Goal: Transaction & Acquisition: Purchase product/service

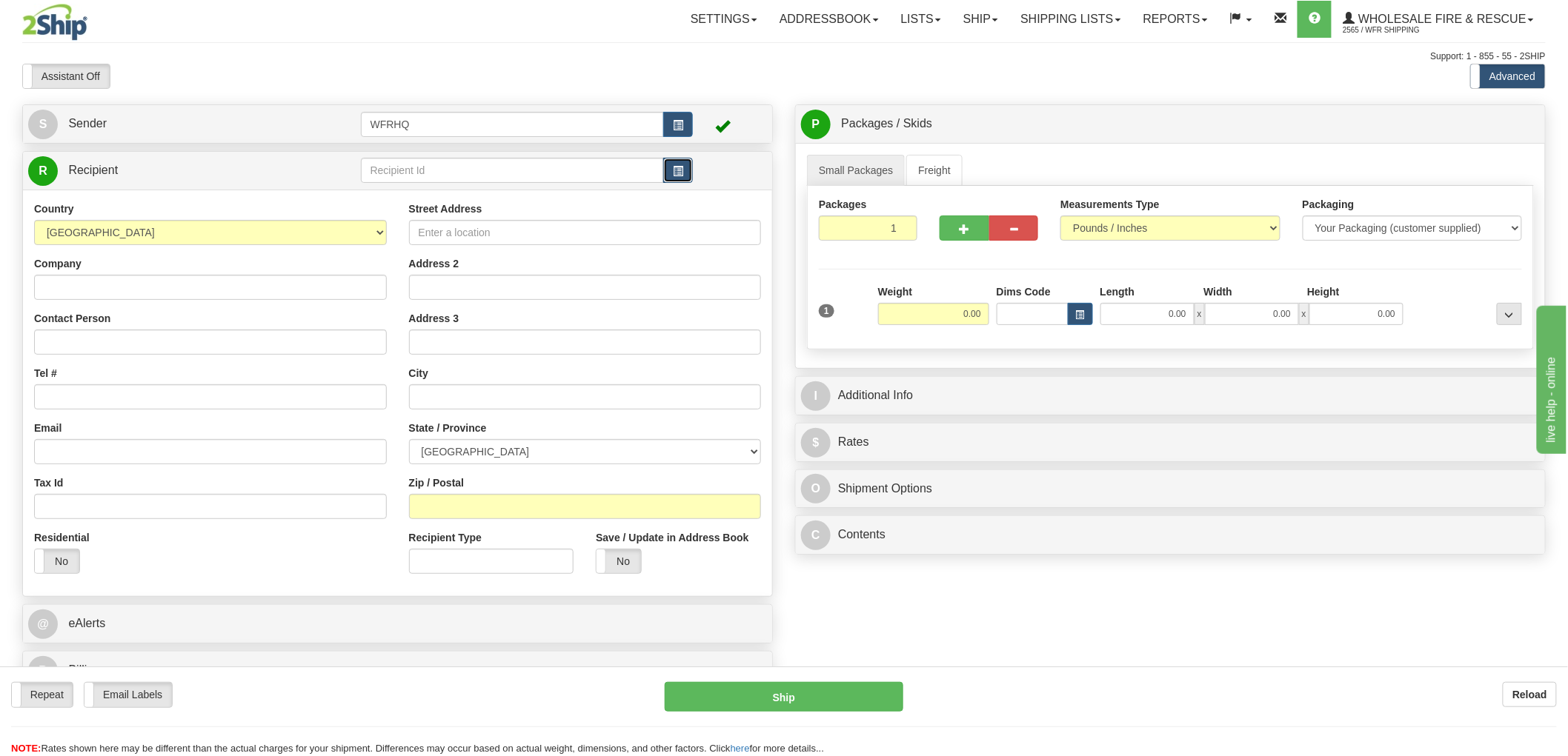
click at [683, 181] on button "button" at bounding box center [677, 170] width 29 height 26
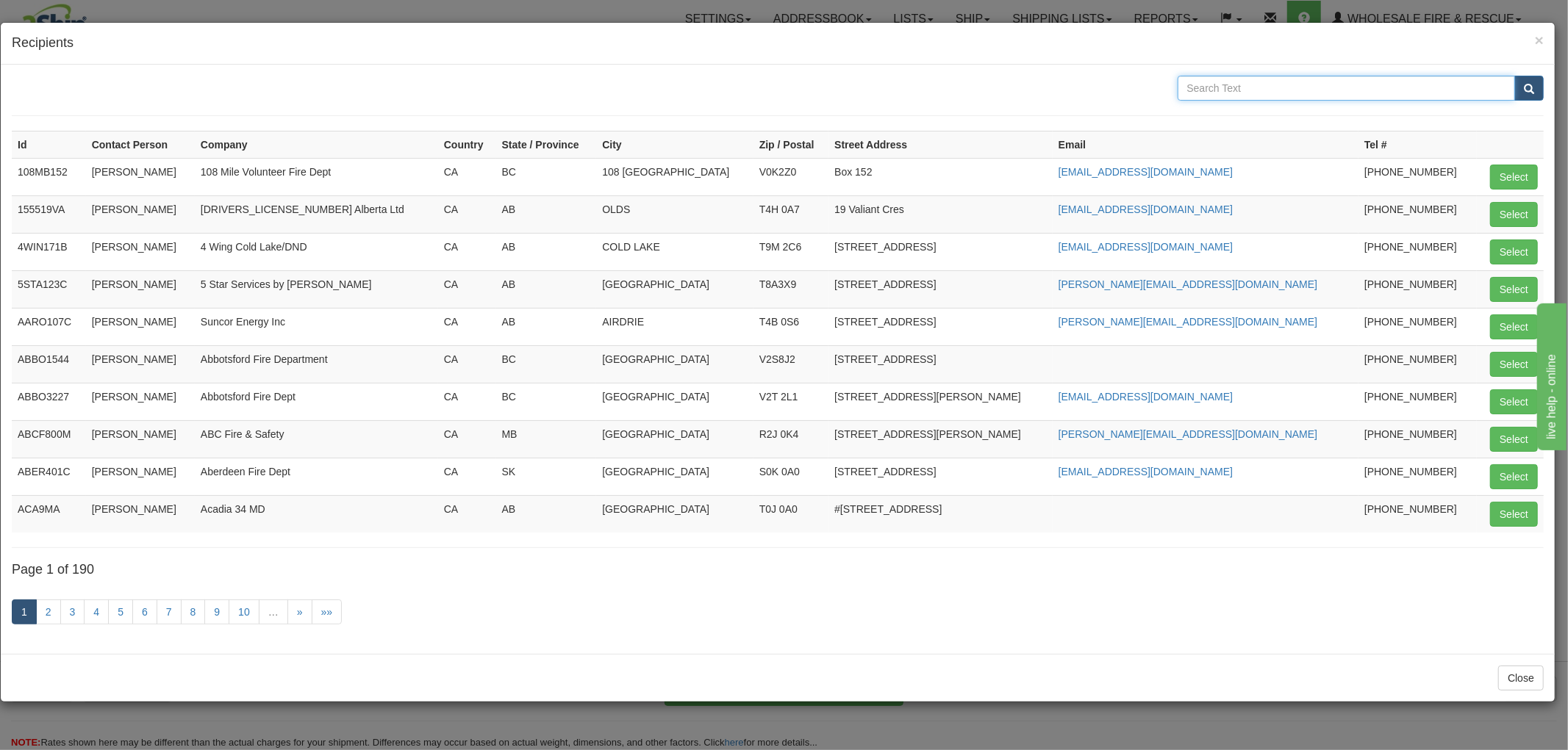
click at [1248, 92] on input "text" at bounding box center [1347, 88] width 338 height 25
type input "Kitimat"
click at [1514, 75] on button "submit" at bounding box center [1529, 88] width 29 height 25
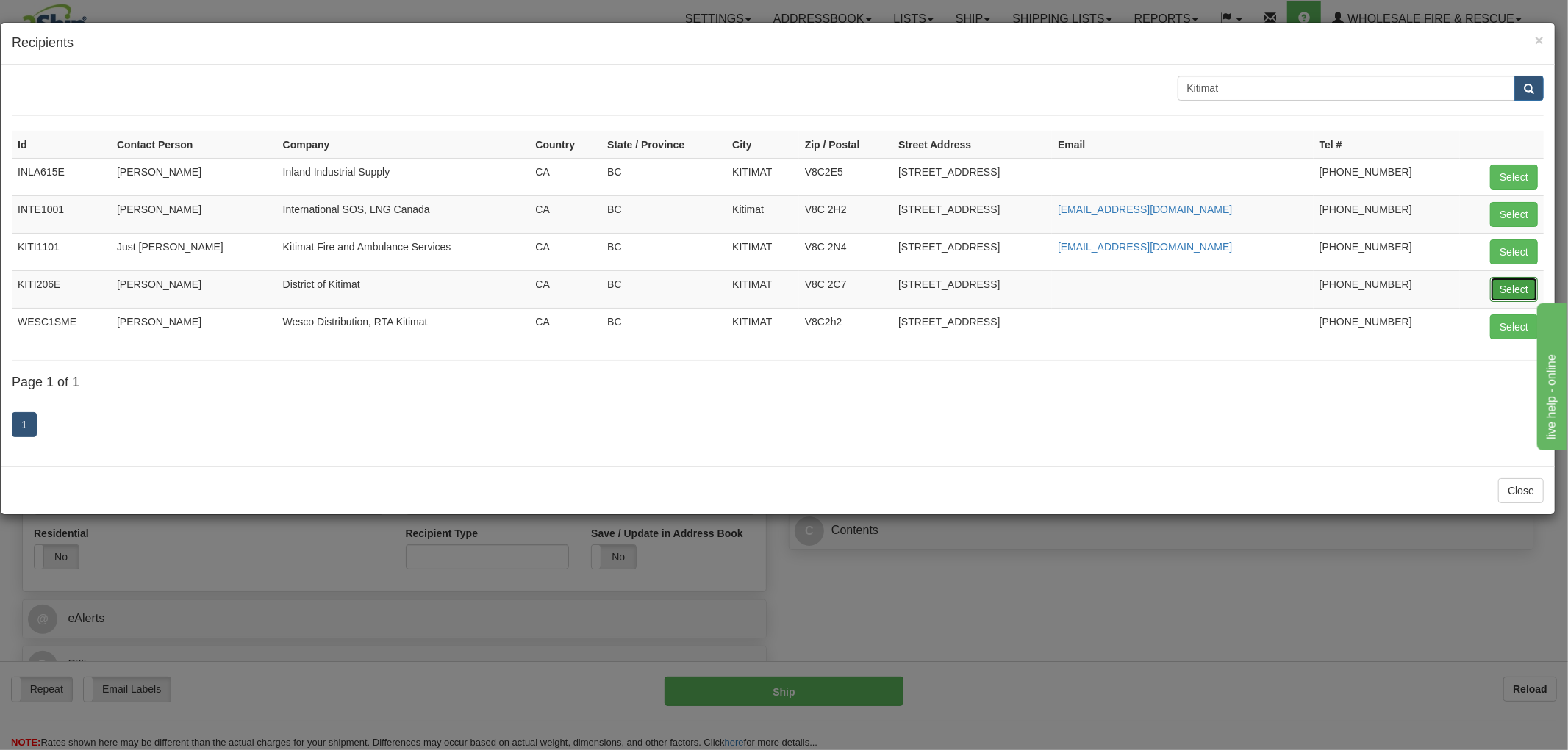
click at [1503, 283] on button "Select" at bounding box center [1514, 290] width 48 height 25
type input "KITI206E"
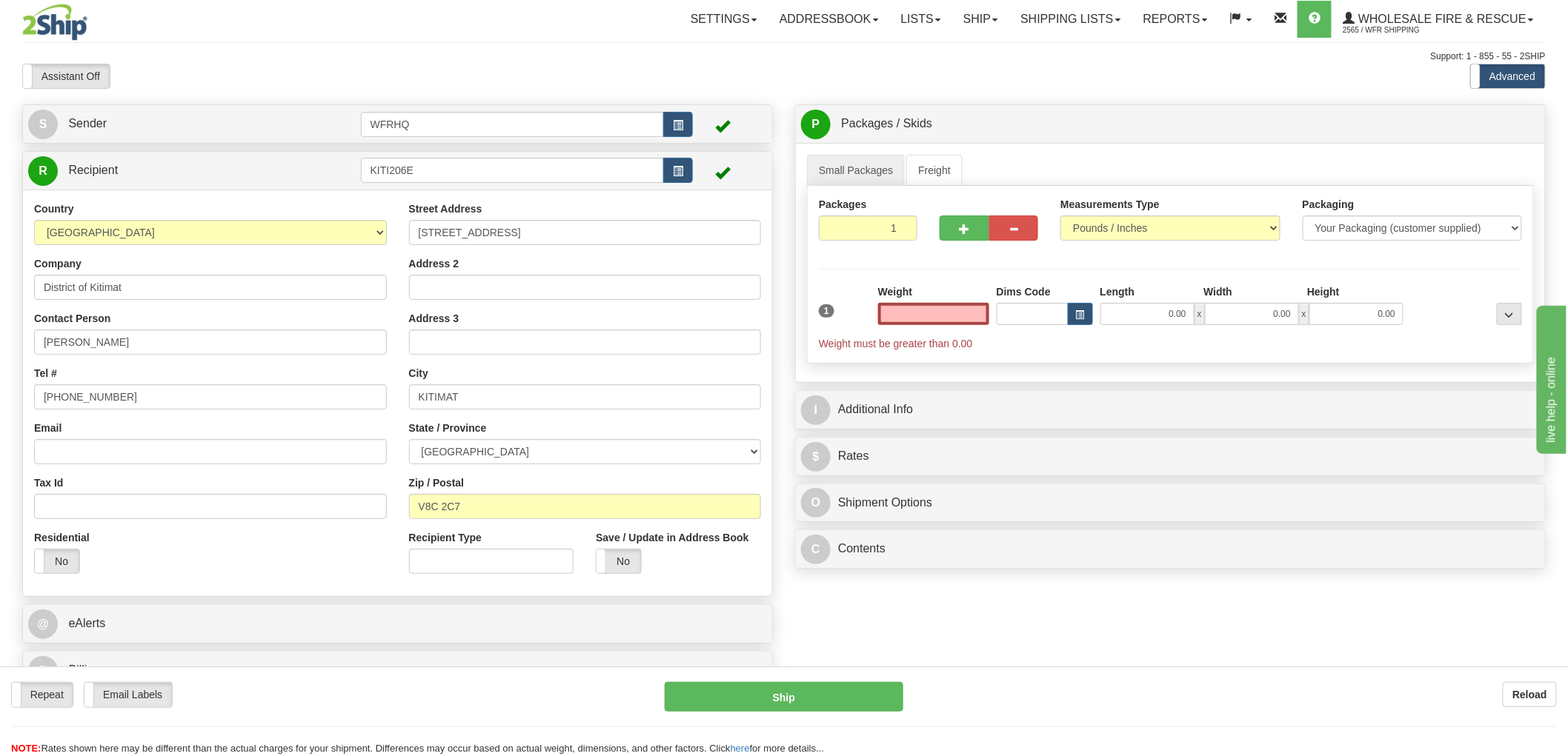
type input "0.00"
click at [164, 448] on input "Email" at bounding box center [210, 452] width 352 height 26
paste input "[EMAIL_ADDRESS][DOMAIN_NAME]"
type input "[EMAIL_ADDRESS][DOMAIN_NAME]"
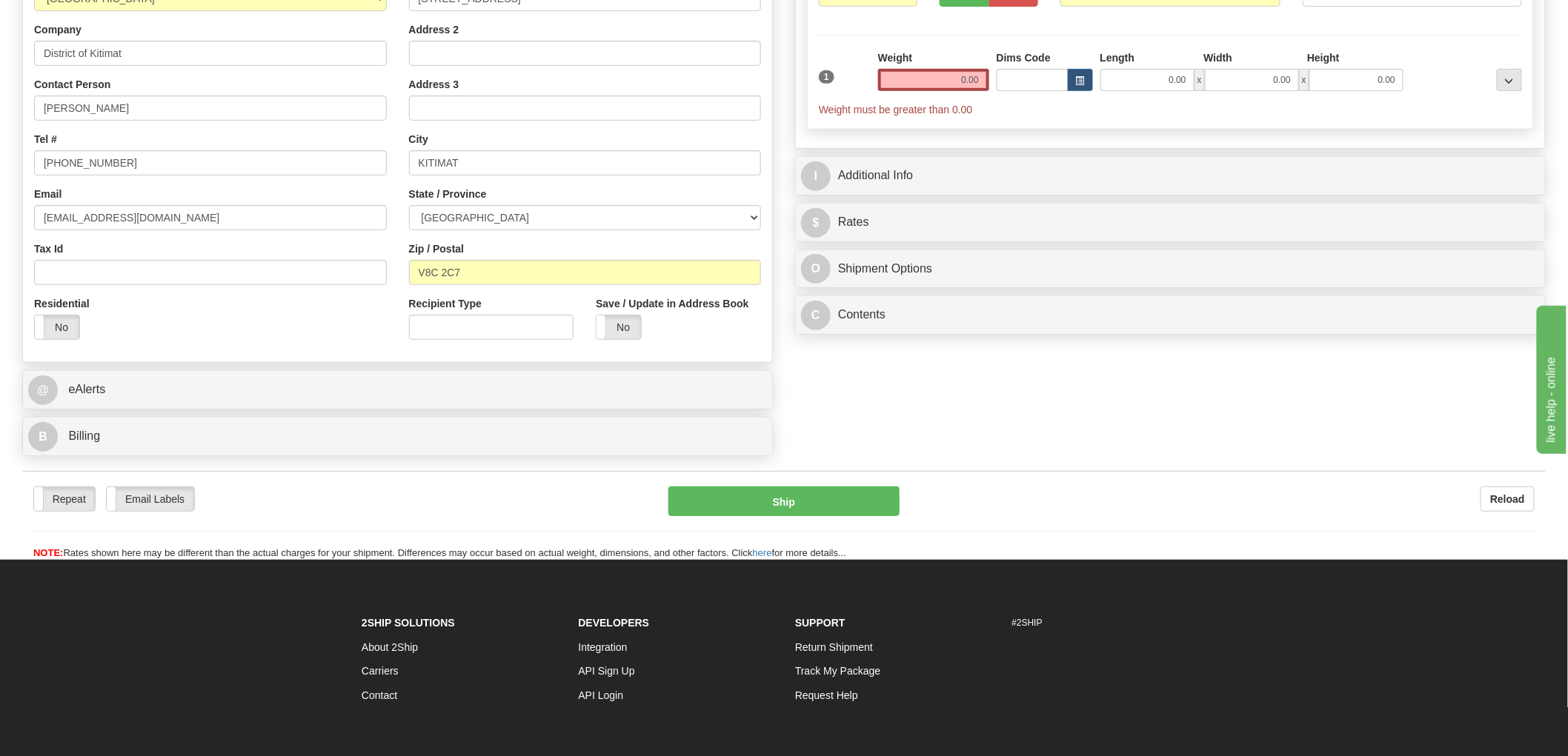
scroll to position [247, 0]
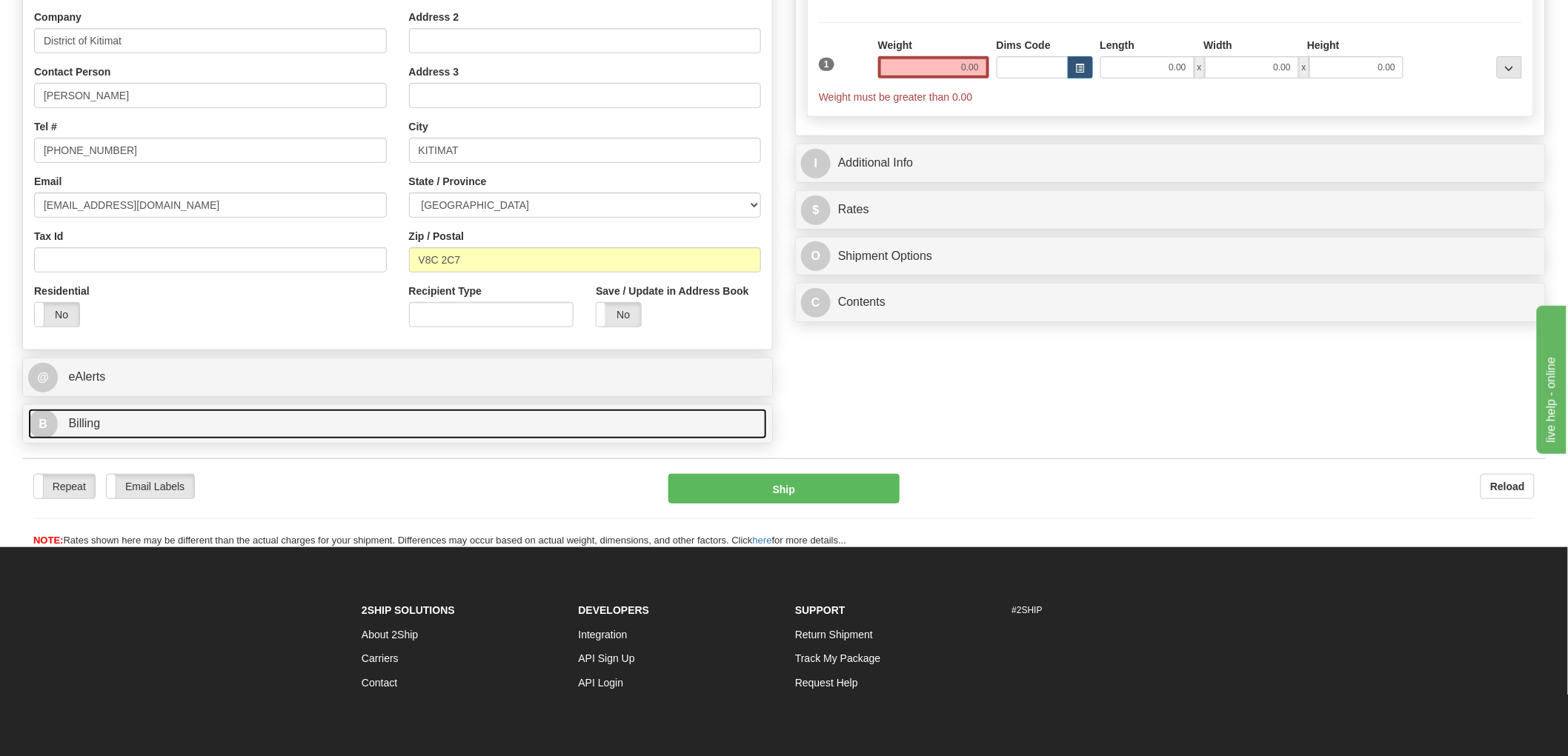
click at [91, 424] on span "Billing" at bounding box center [83, 424] width 32 height 13
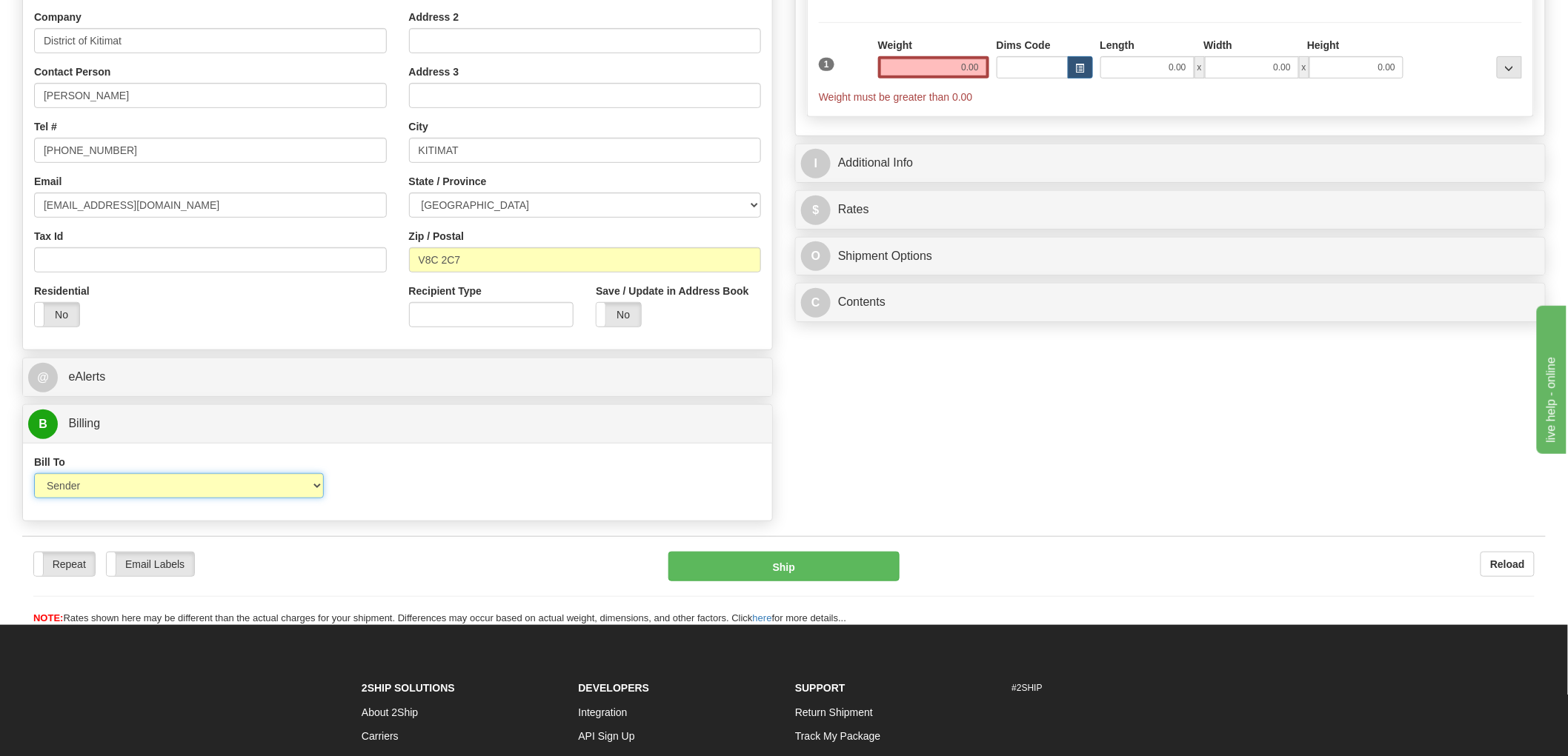
click at [138, 491] on select "Sender Recipient Third Party Collect" at bounding box center [178, 486] width 289 height 26
select select "2"
click at [34, 475] on select "Sender Recipient Third Party Collect" at bounding box center [178, 486] width 289 height 26
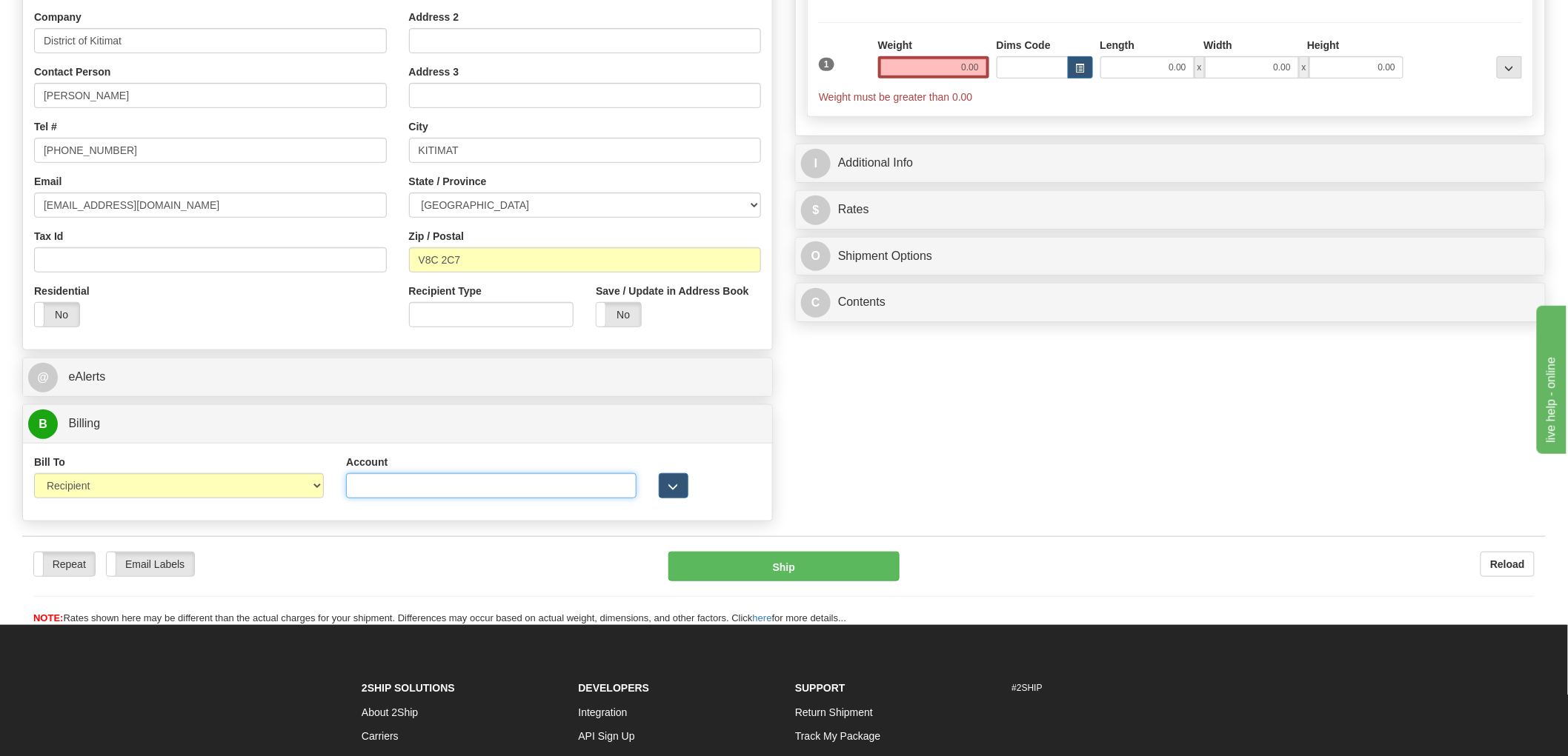
click at [449, 494] on input "Account" at bounding box center [491, 486] width 289 height 26
paste input "3054499"
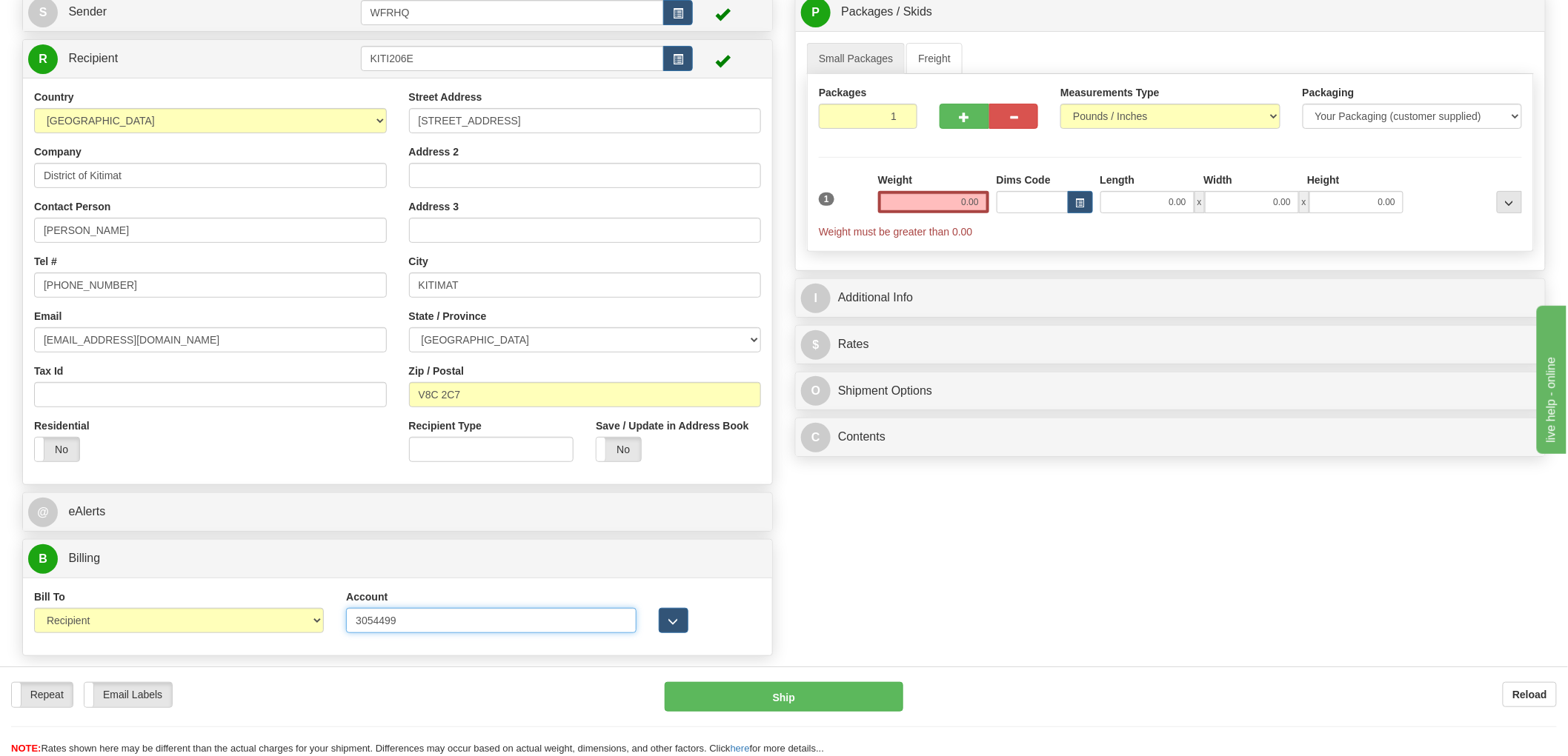
scroll to position [0, 0]
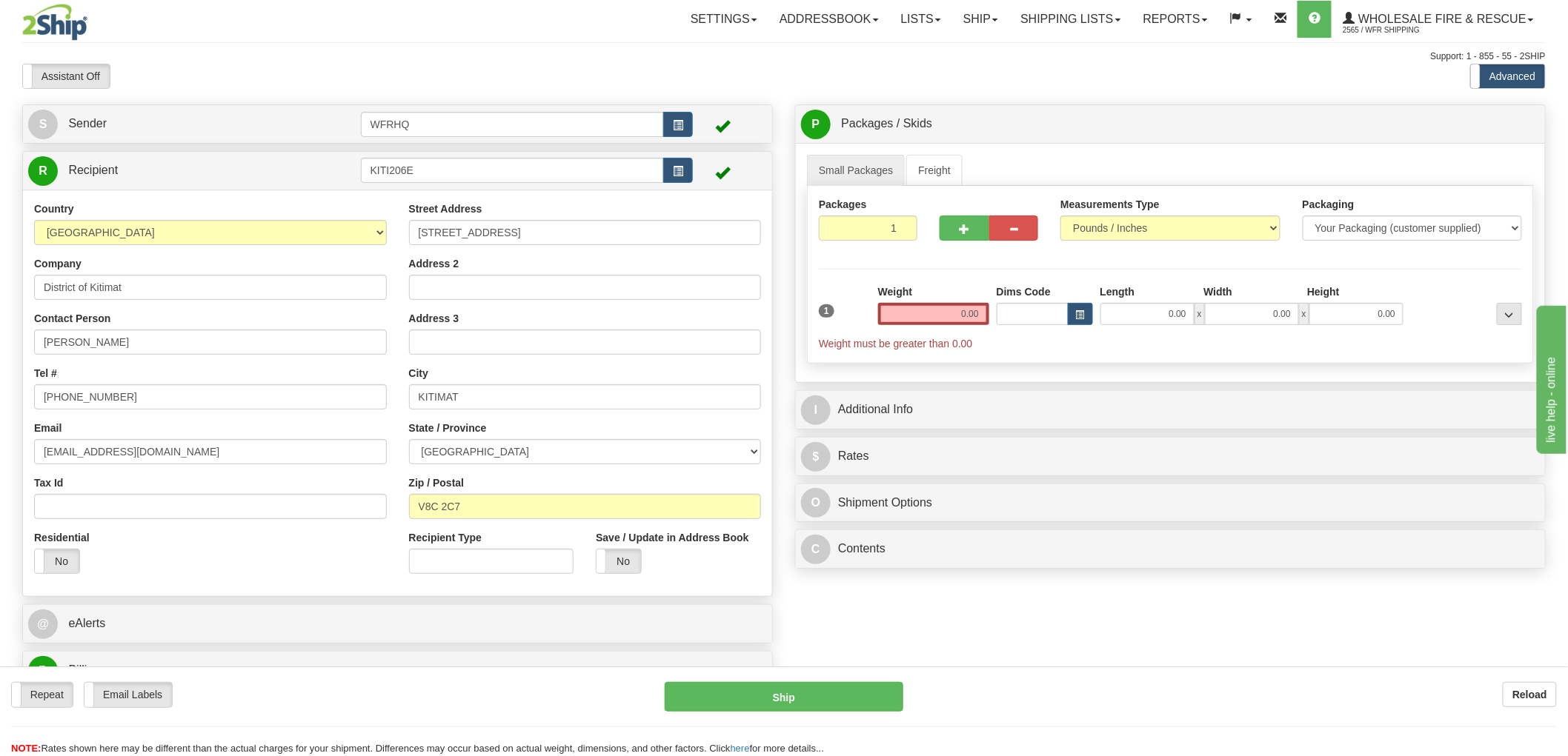
type input "3054499"
click at [920, 312] on input "0.00" at bounding box center [933, 314] width 111 height 22
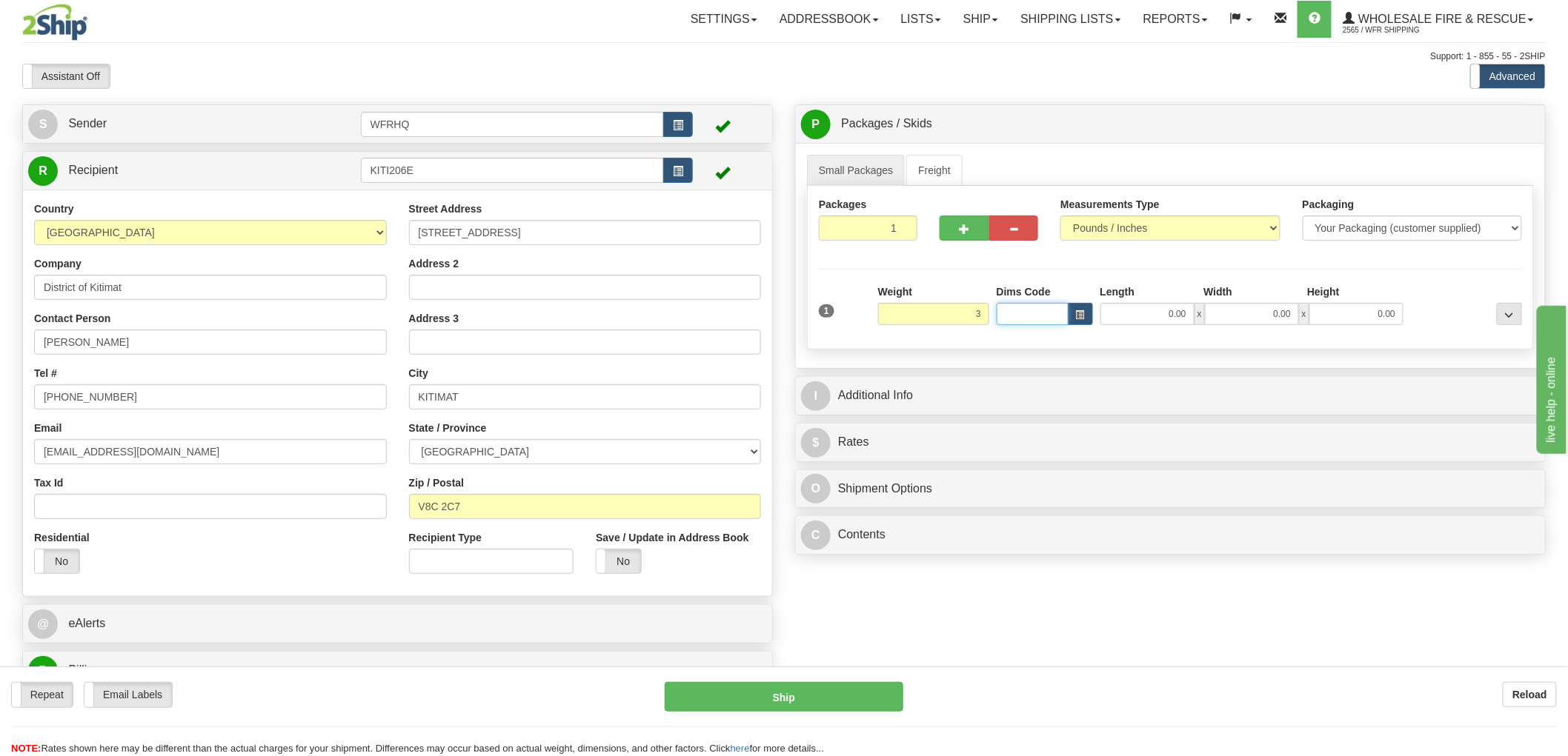
type input "3.00"
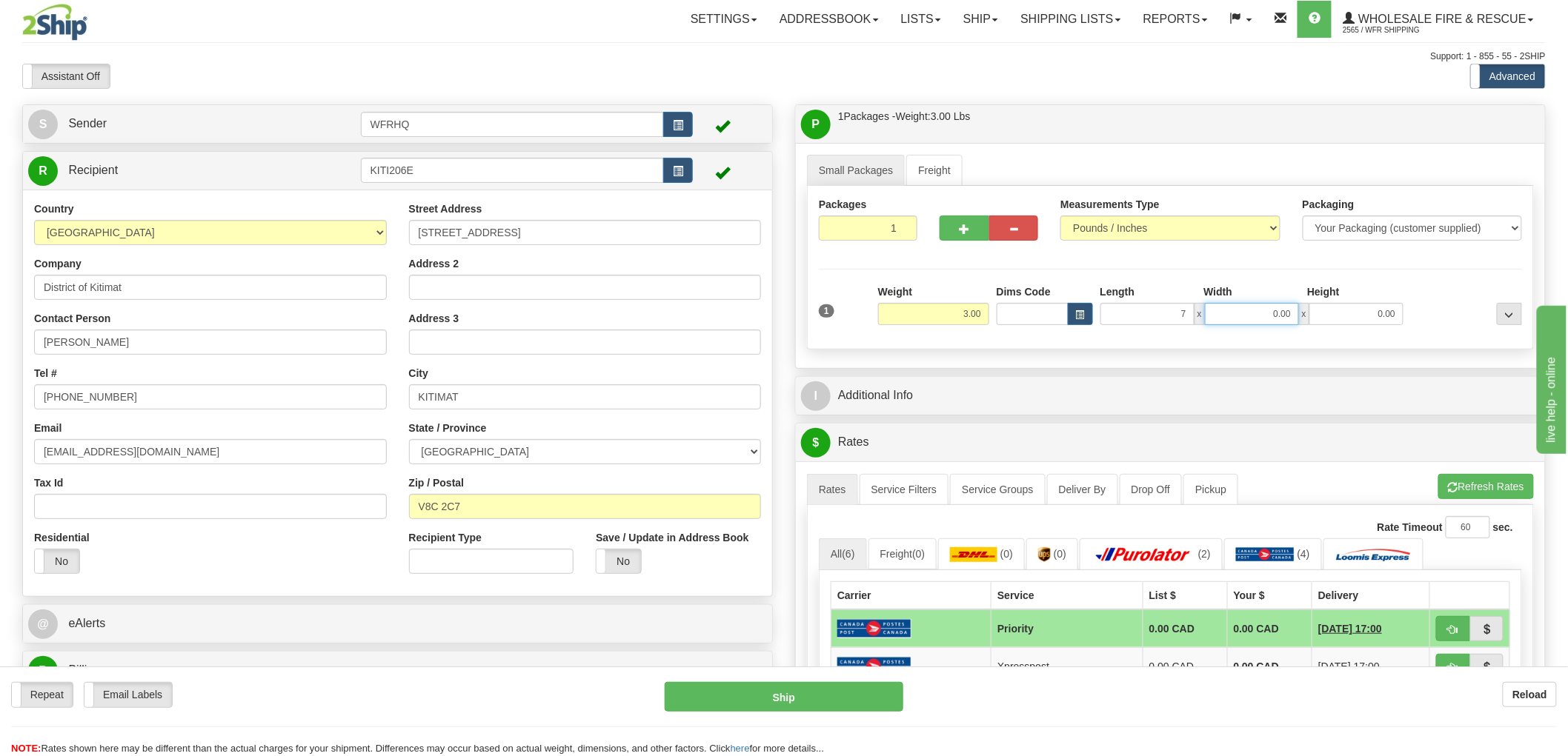
type input "7.00"
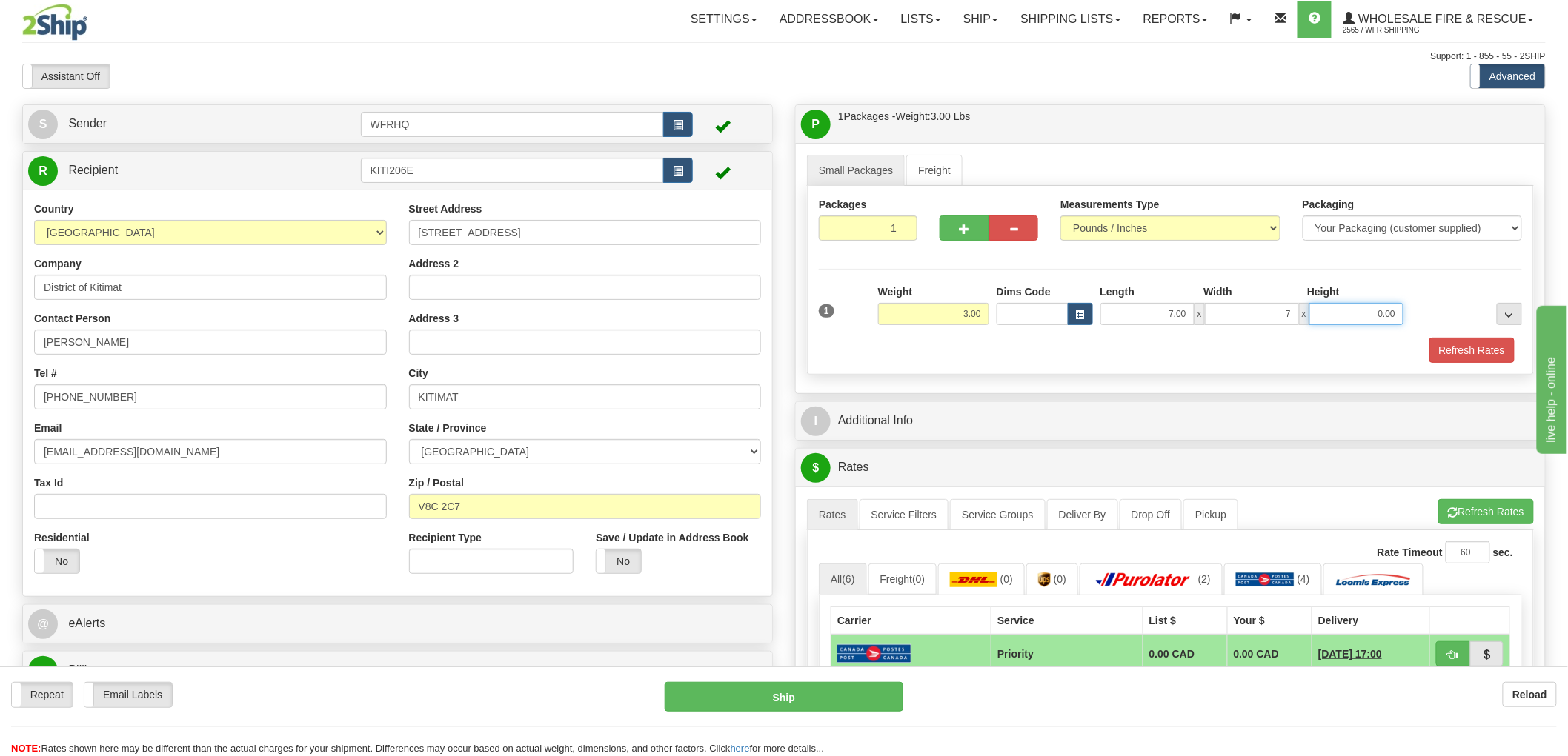
type input "7.00"
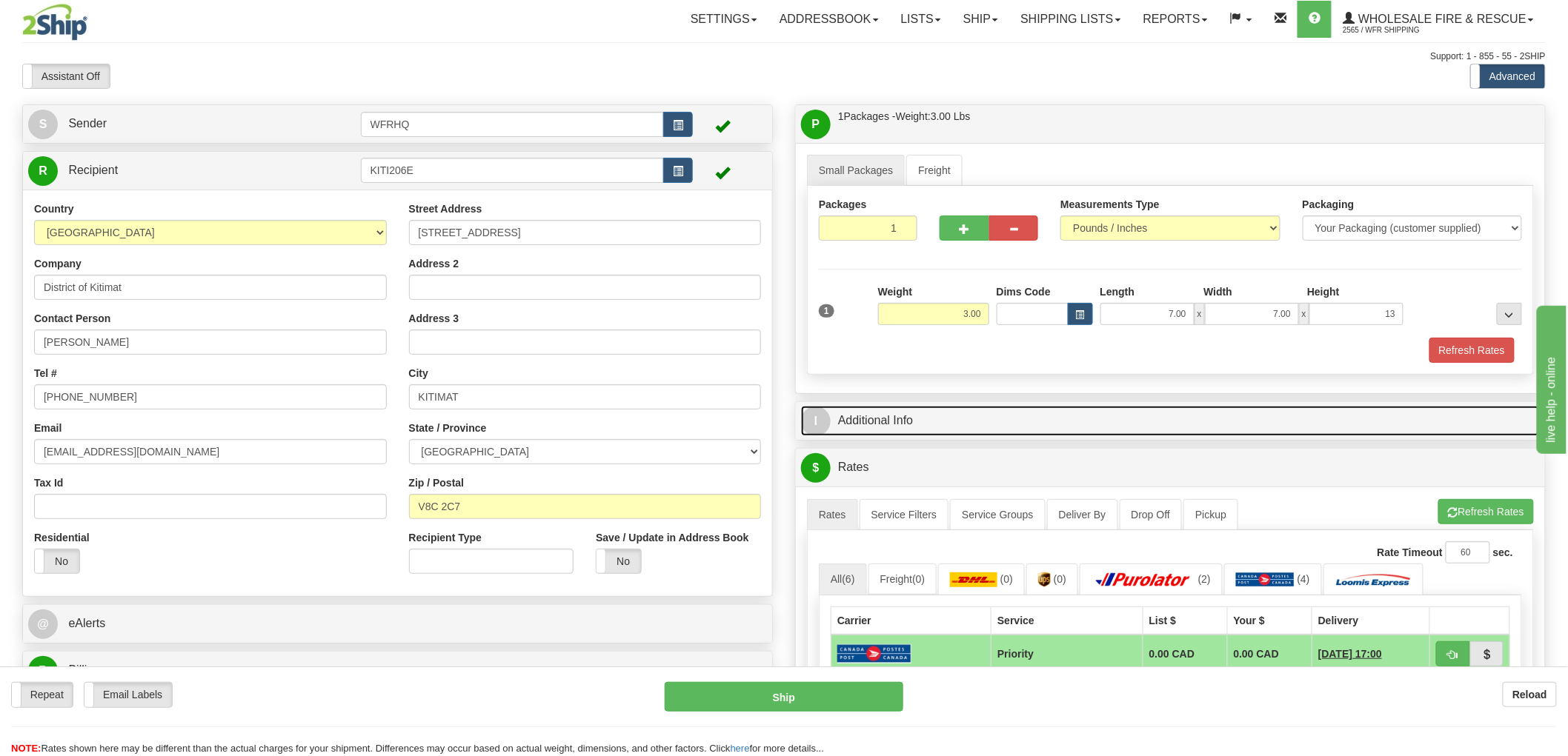
type input "13.00"
click at [881, 433] on link "I Additional Info" at bounding box center [1170, 421] width 739 height 30
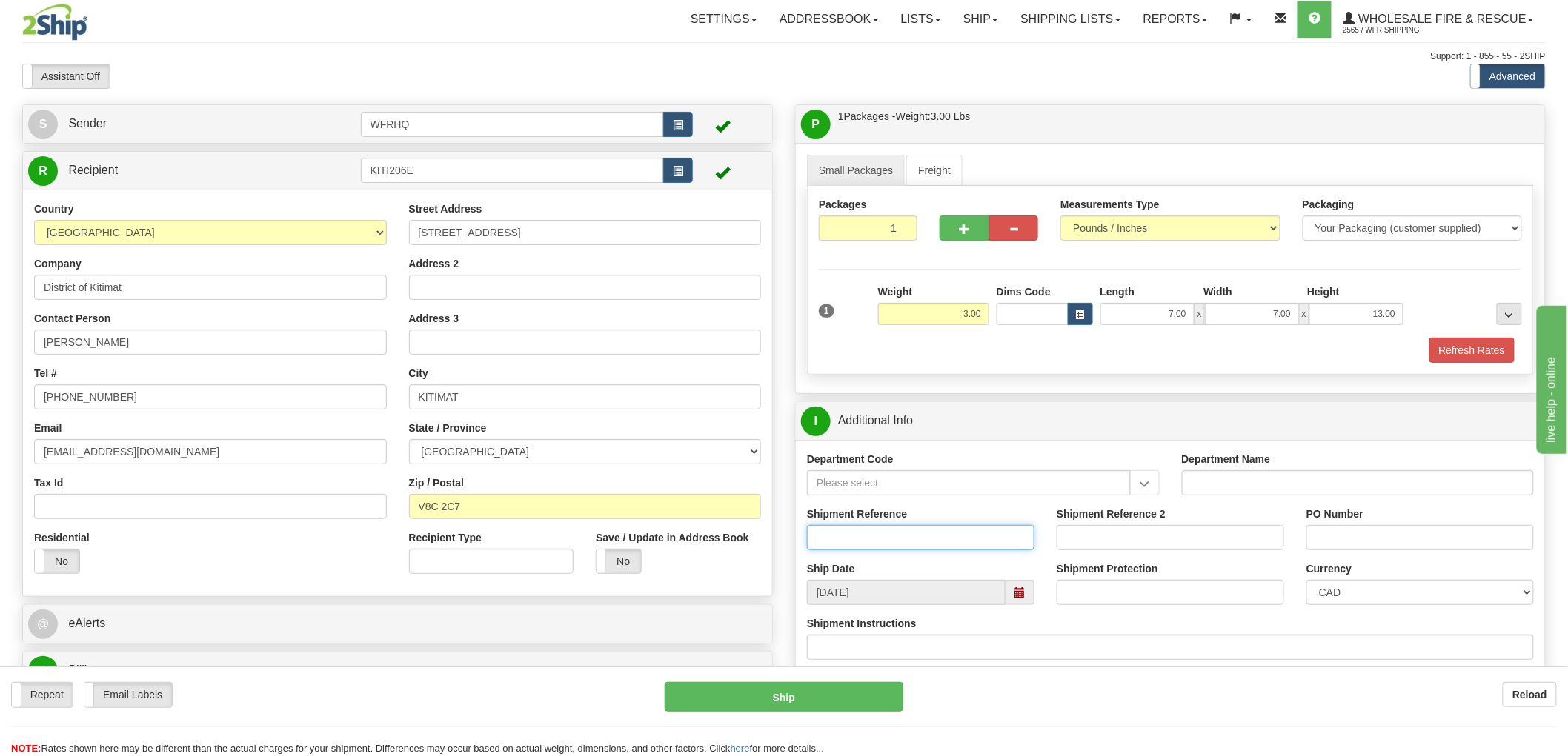
click at [877, 539] on input "Shipment Reference" at bounding box center [920, 538] width 227 height 26
type input "S46262 - 30653"
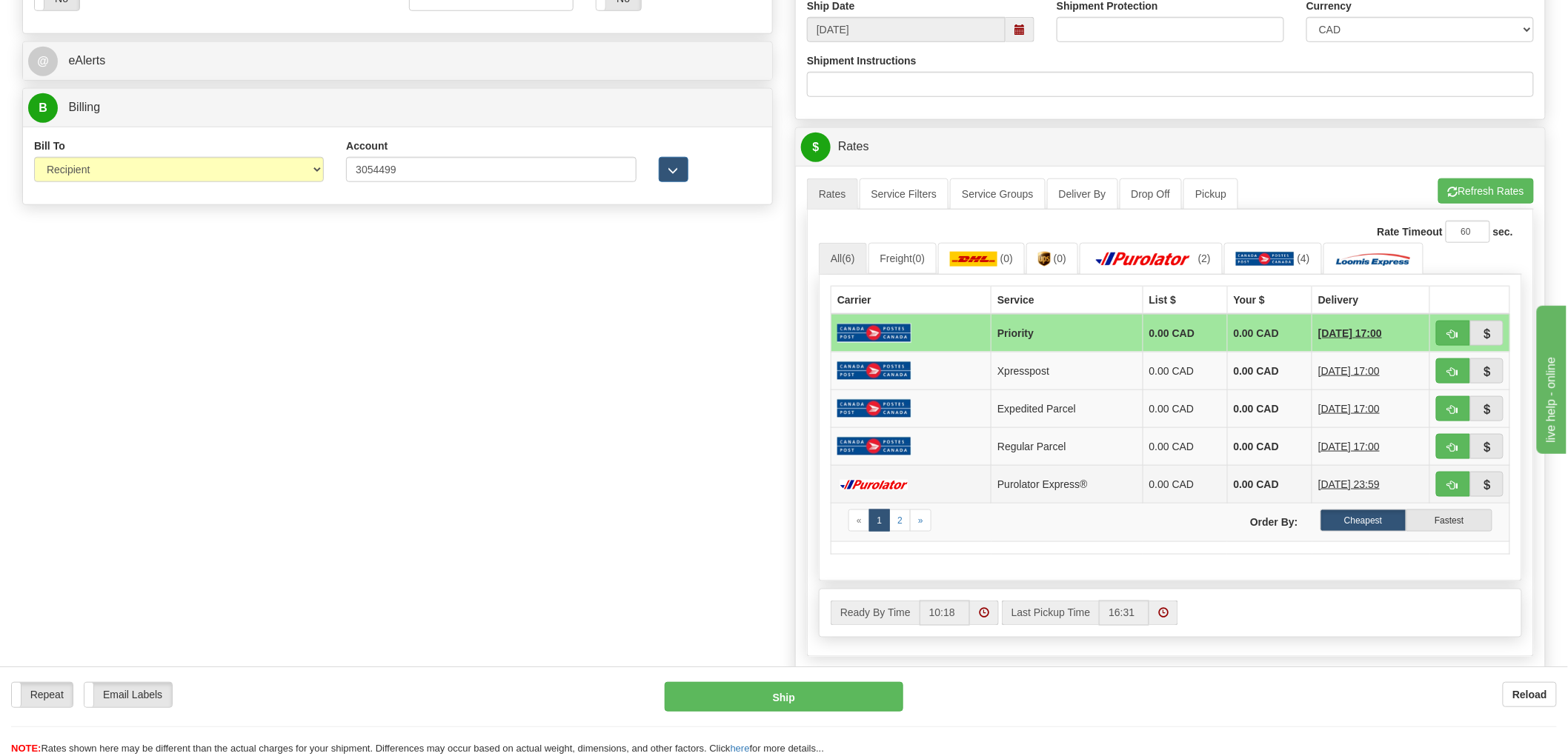
scroll to position [576, 0]
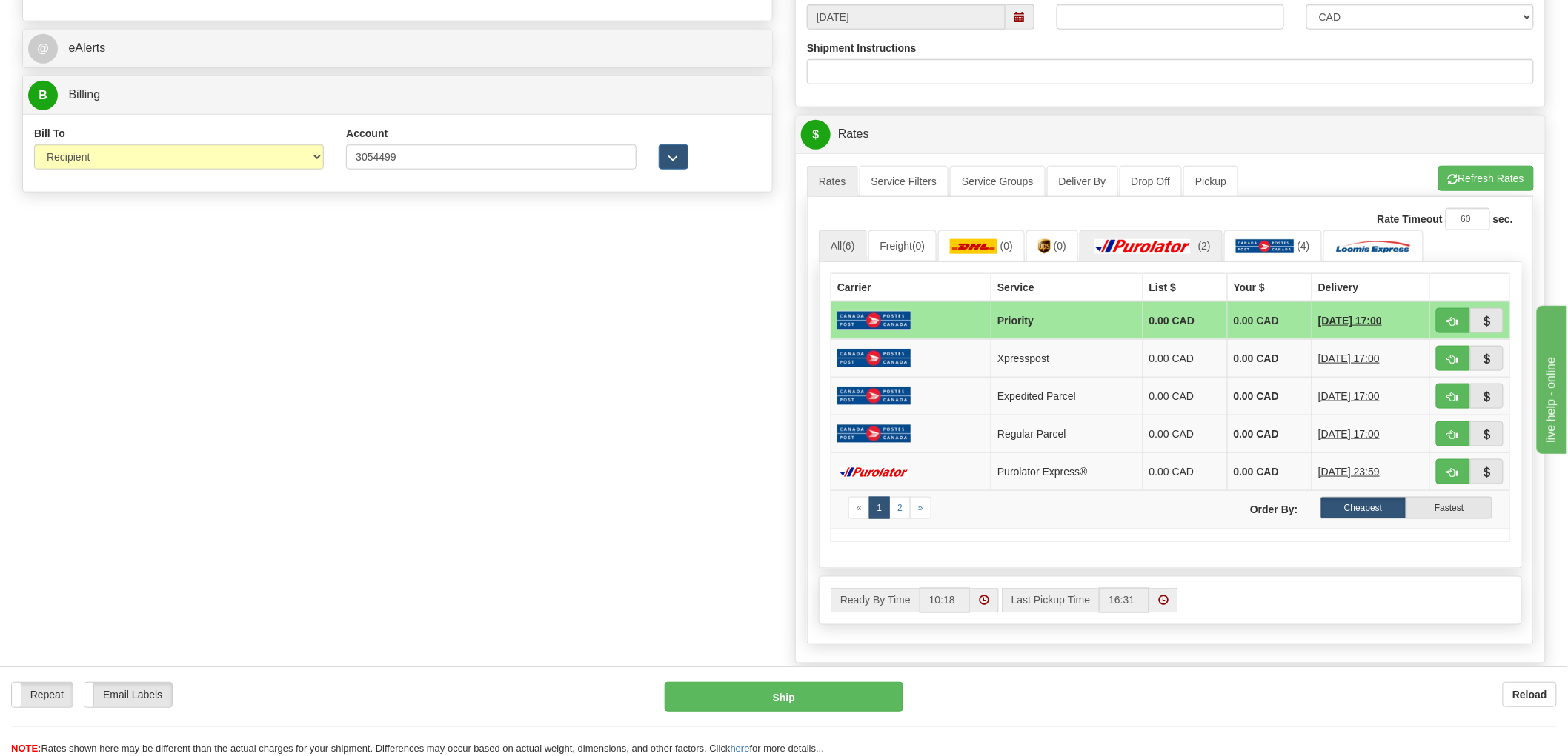
type input "25-091118"
click at [1164, 246] on img at bounding box center [1142, 246] width 103 height 15
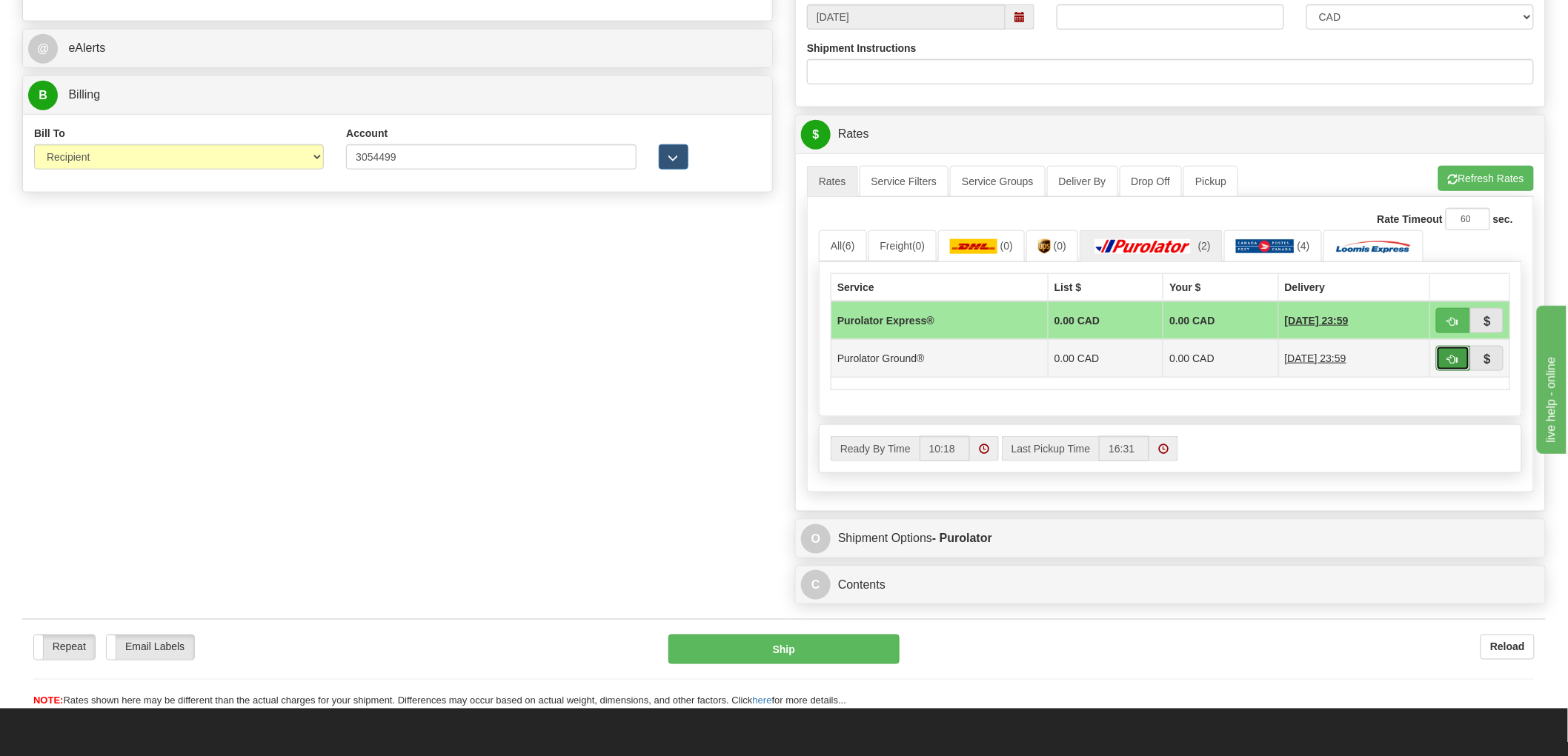
click at [1457, 358] on span "button" at bounding box center [1452, 360] width 10 height 10
type input "260"
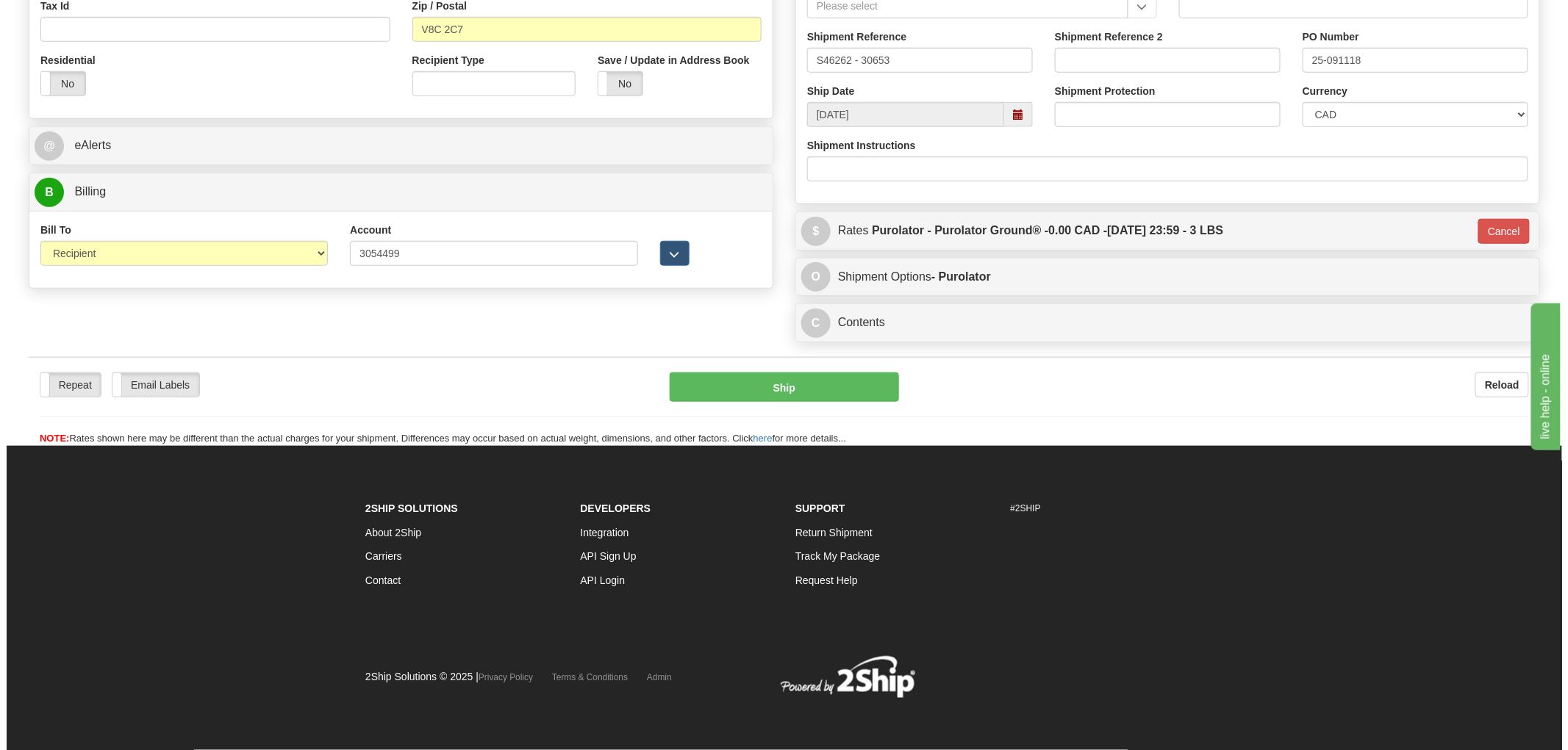
scroll to position [476, 0]
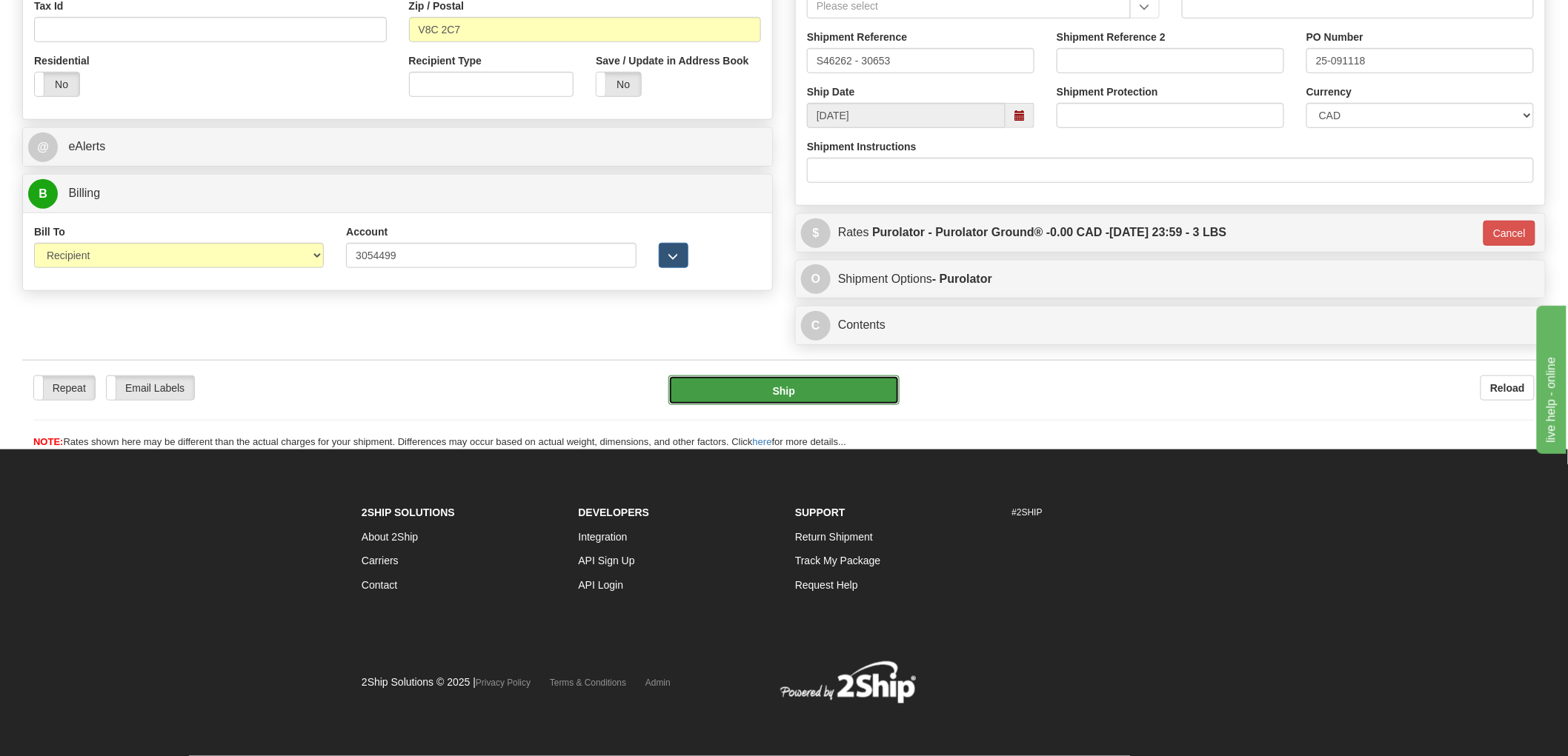
click at [767, 394] on button "Ship" at bounding box center [784, 390] width 232 height 29
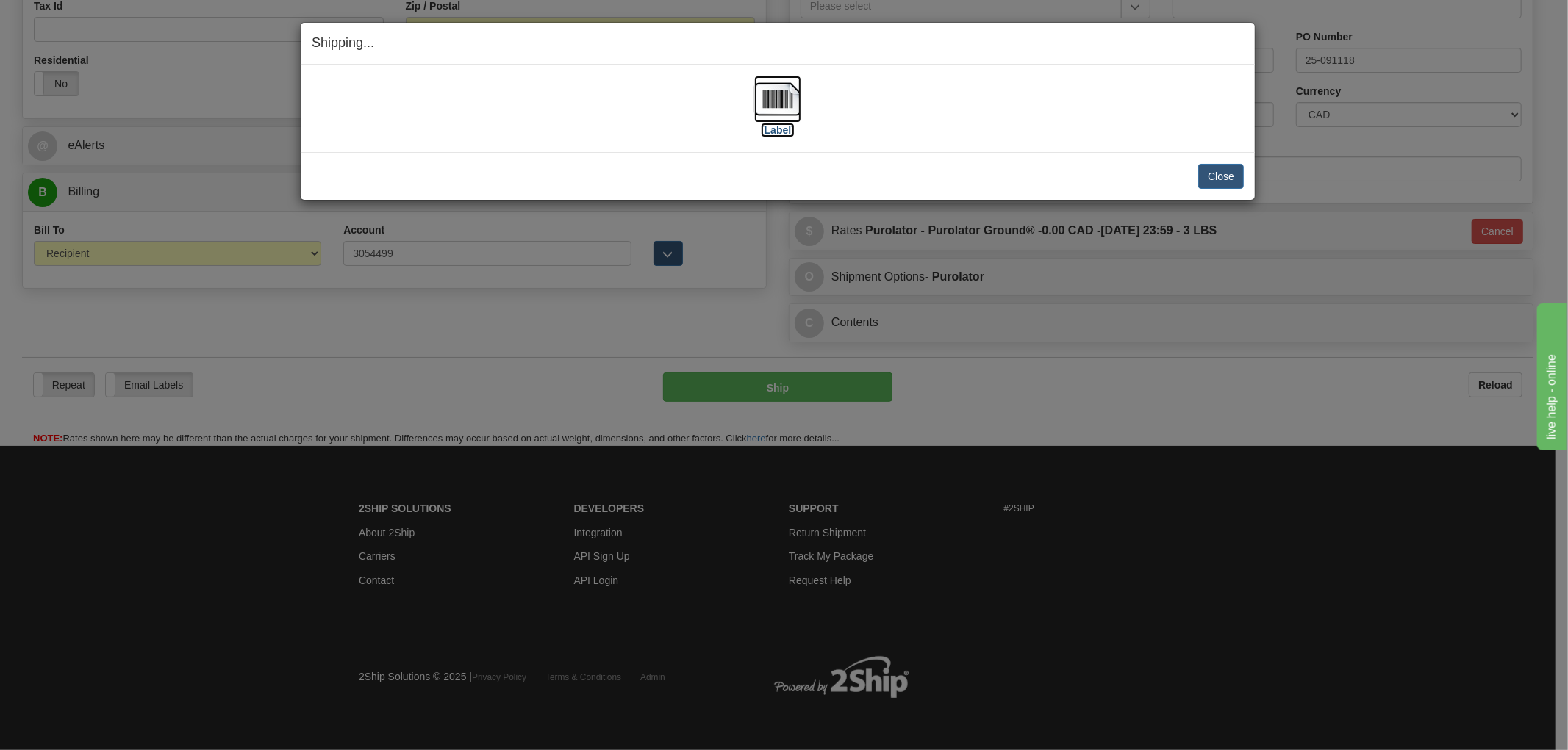
click at [777, 101] on img at bounding box center [778, 99] width 47 height 47
